Goal: Check status: Check status

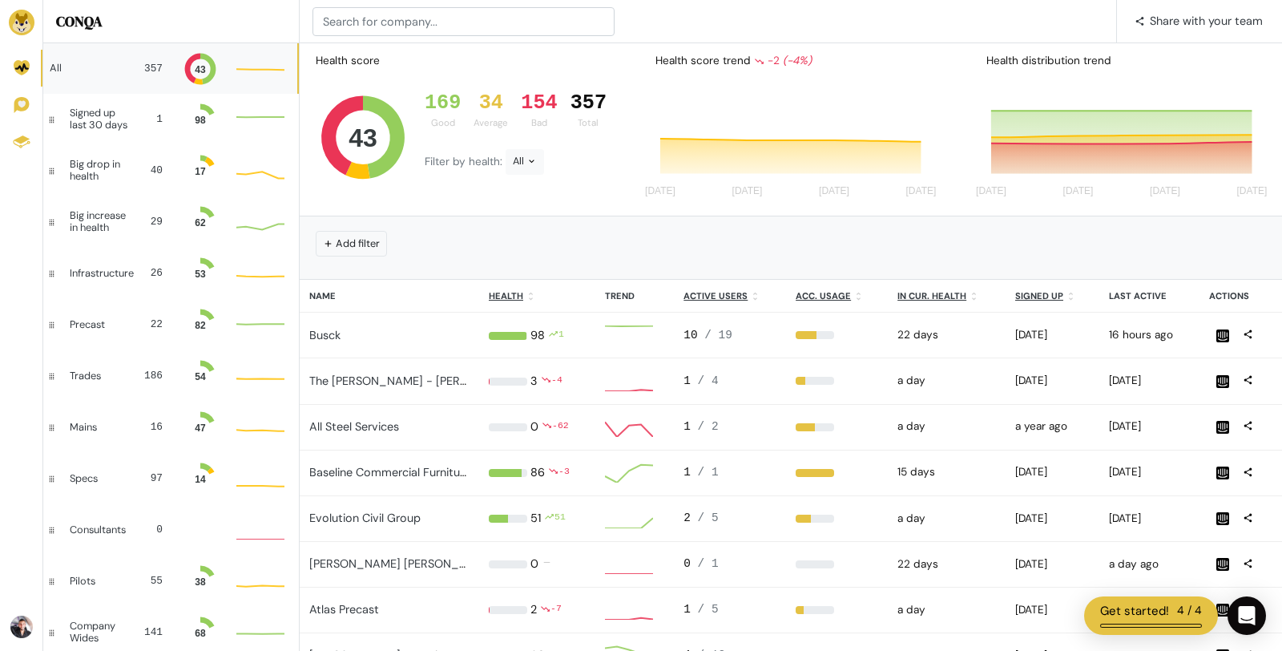
scroll to position [1, 1]
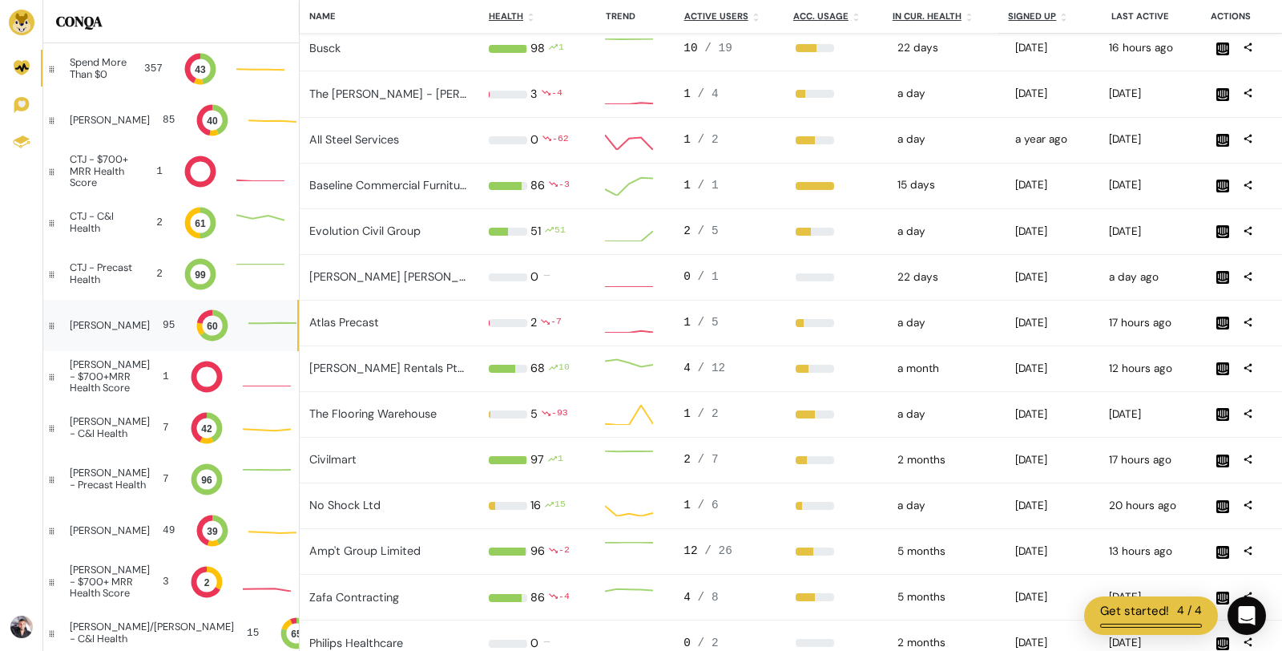
click at [126, 328] on div "[PERSON_NAME] 95 60 Good: 61 Good: 61 Good: 61" at bounding box center [170, 325] width 254 height 51
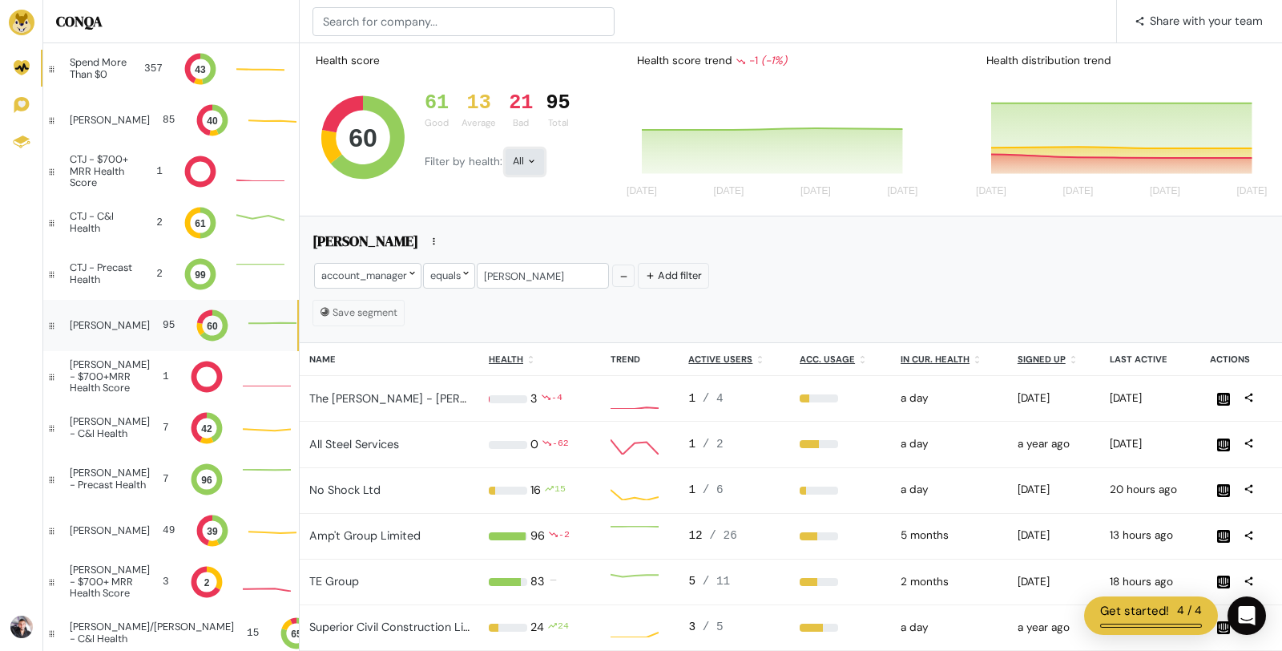
click at [531, 164] on icon at bounding box center [532, 160] width 10 height 10
click at [543, 296] on button "Bad" at bounding box center [550, 305] width 89 height 37
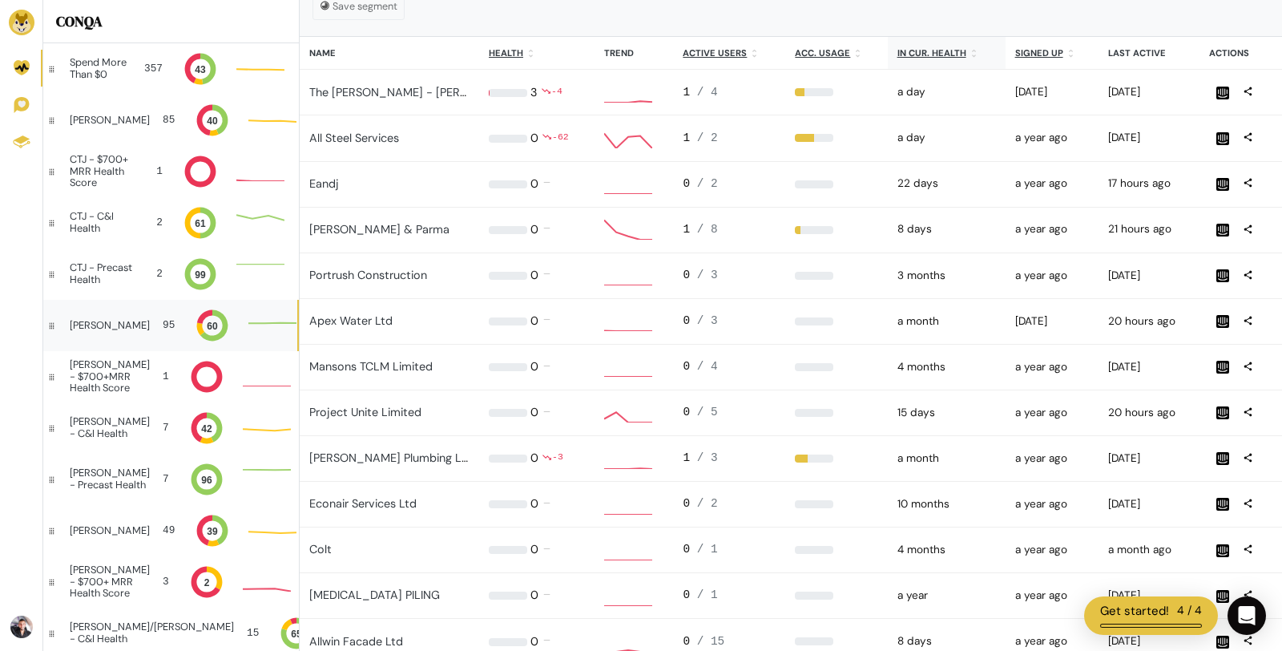
click at [908, 53] on u "In cur. health" at bounding box center [932, 52] width 69 height 11
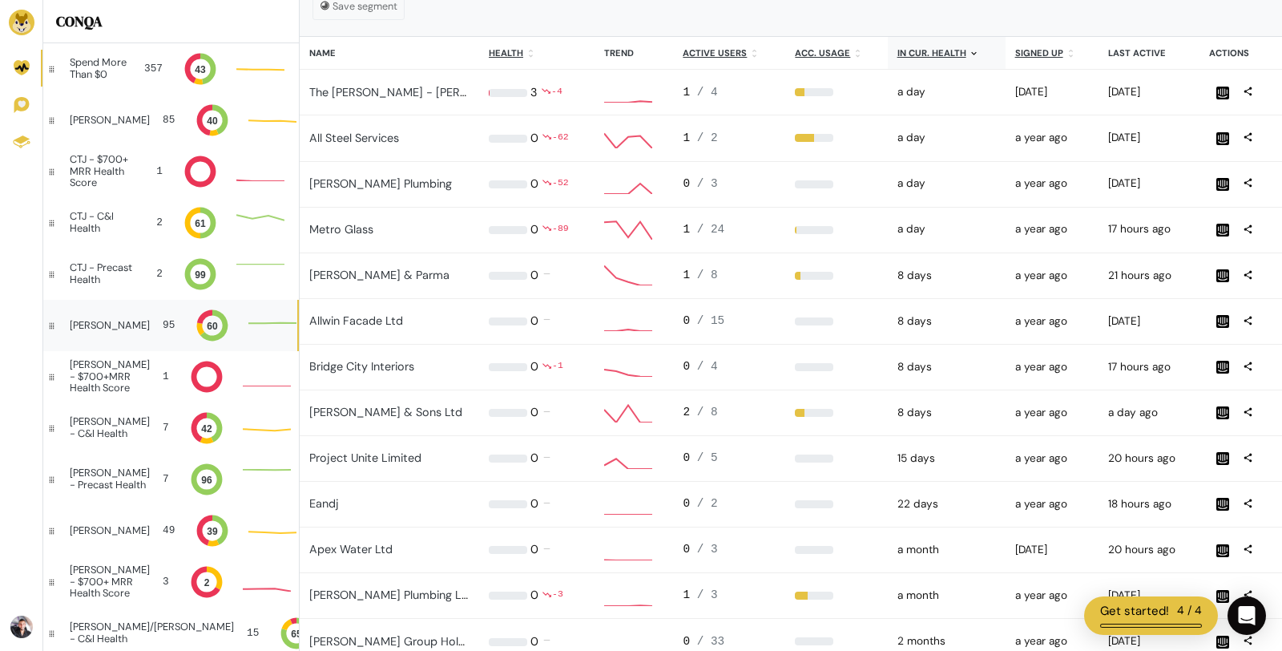
click at [908, 53] on u "In cur. health" at bounding box center [932, 52] width 69 height 11
